Goal: Check status: Check status

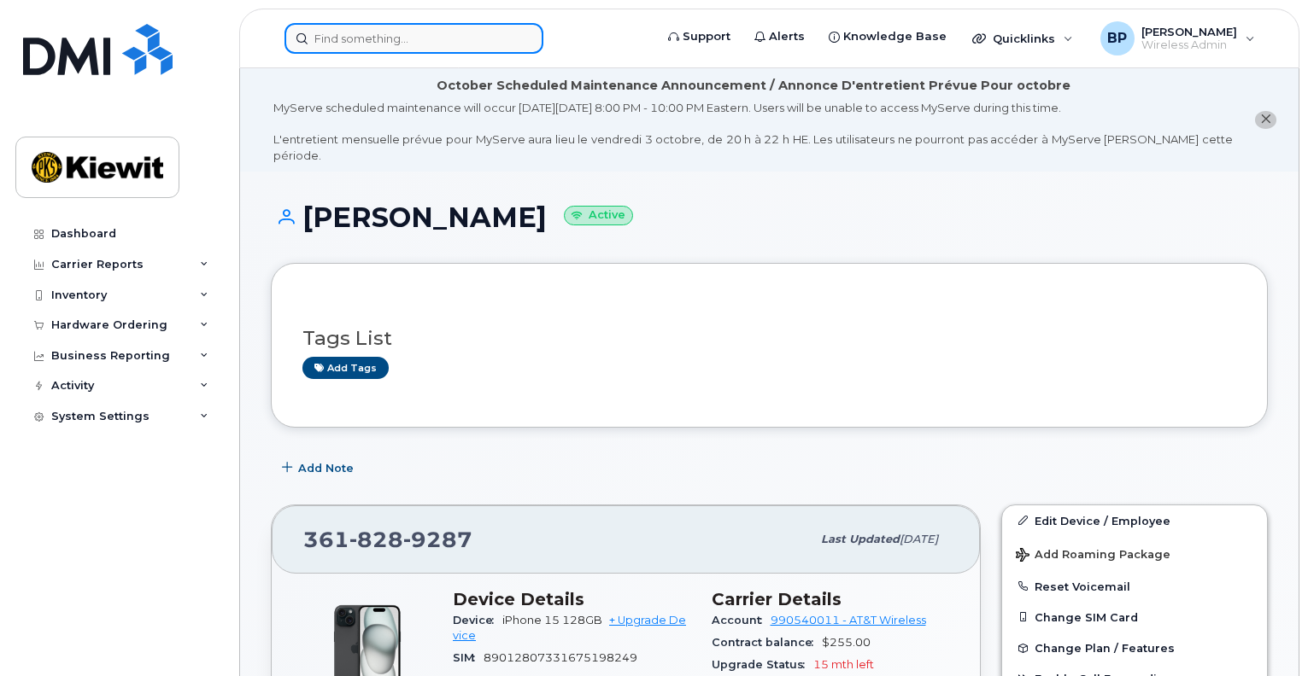
click at [398, 37] on input at bounding box center [413, 38] width 259 height 31
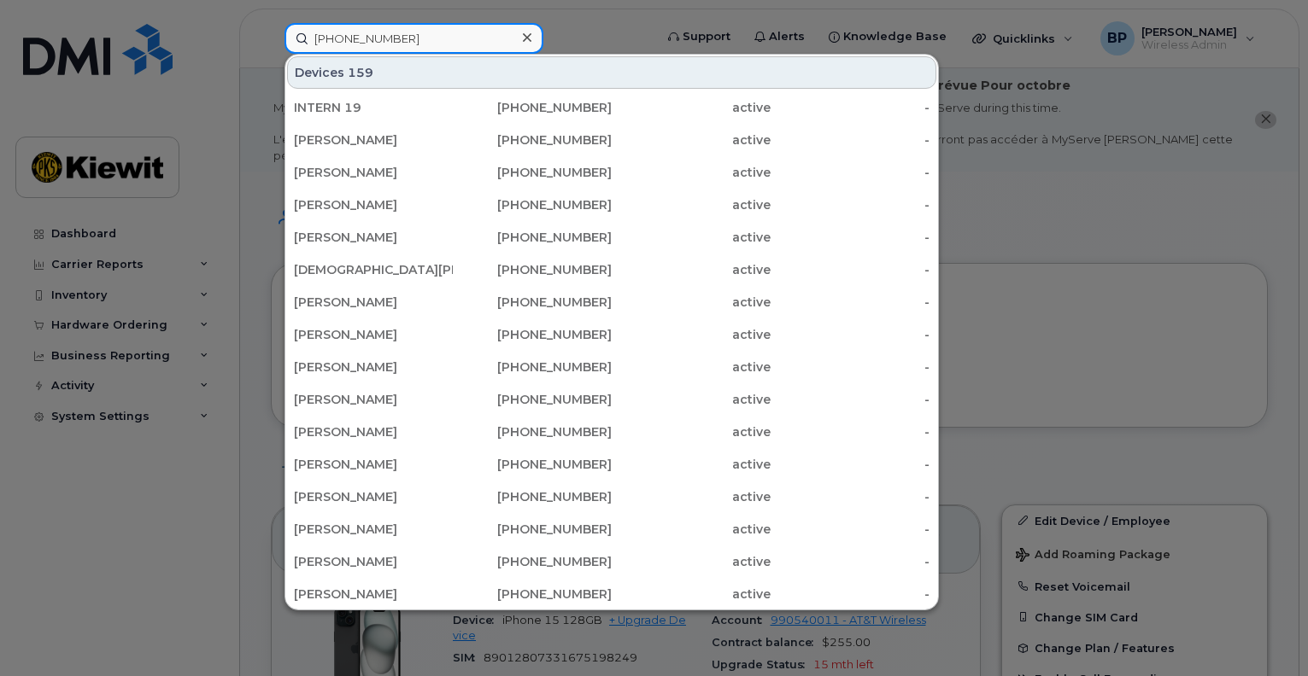
type input "361-828-1714"
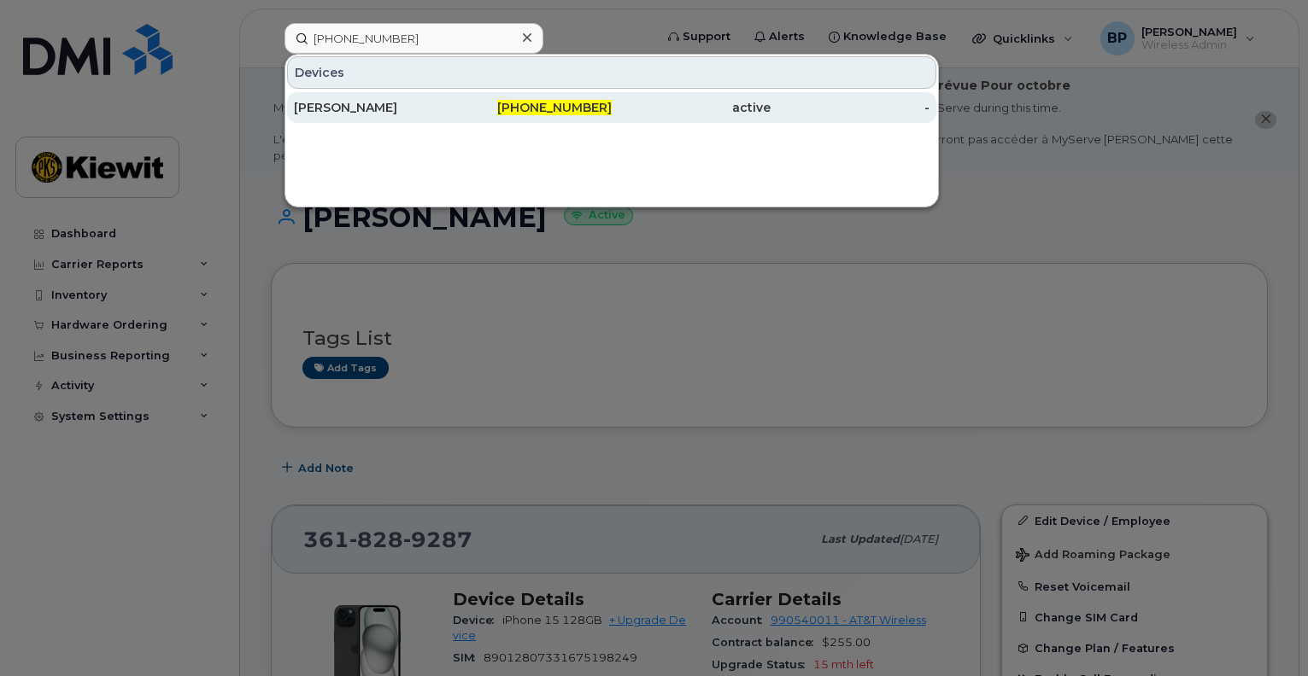
click at [368, 102] on div "[PERSON_NAME]" at bounding box center [373, 107] width 159 height 17
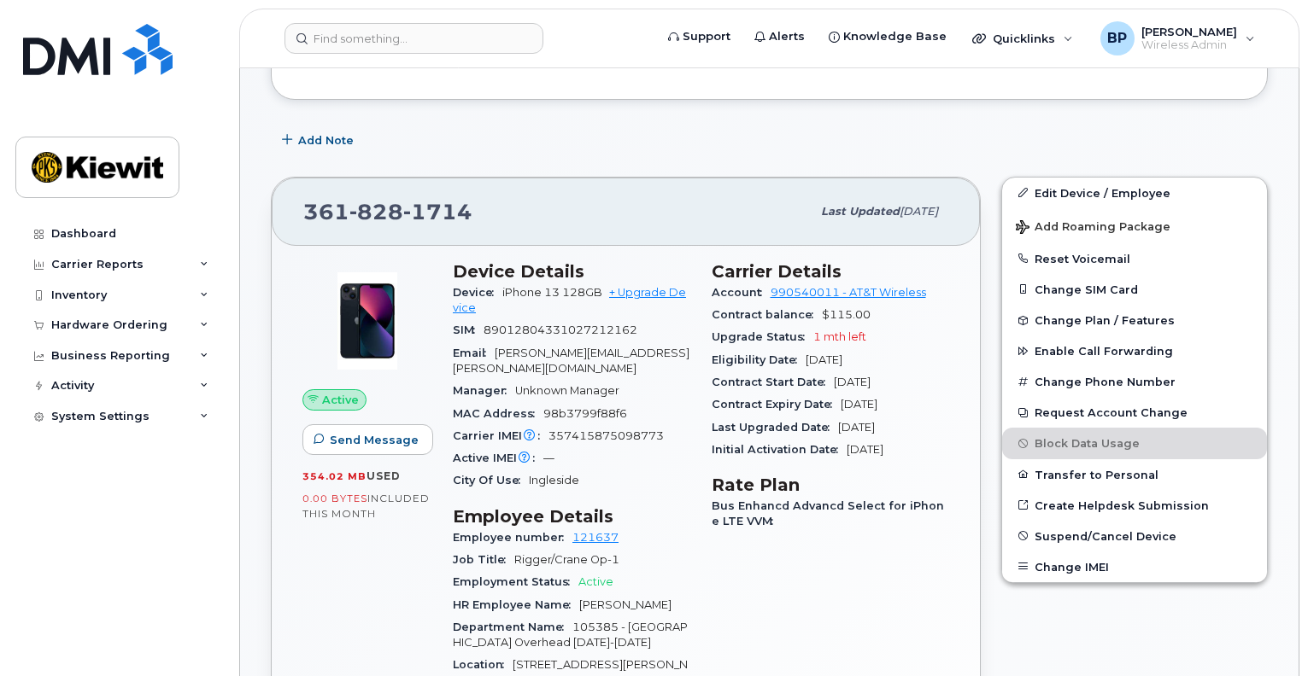
scroll to position [342, 0]
